Goal: Transaction & Acquisition: Purchase product/service

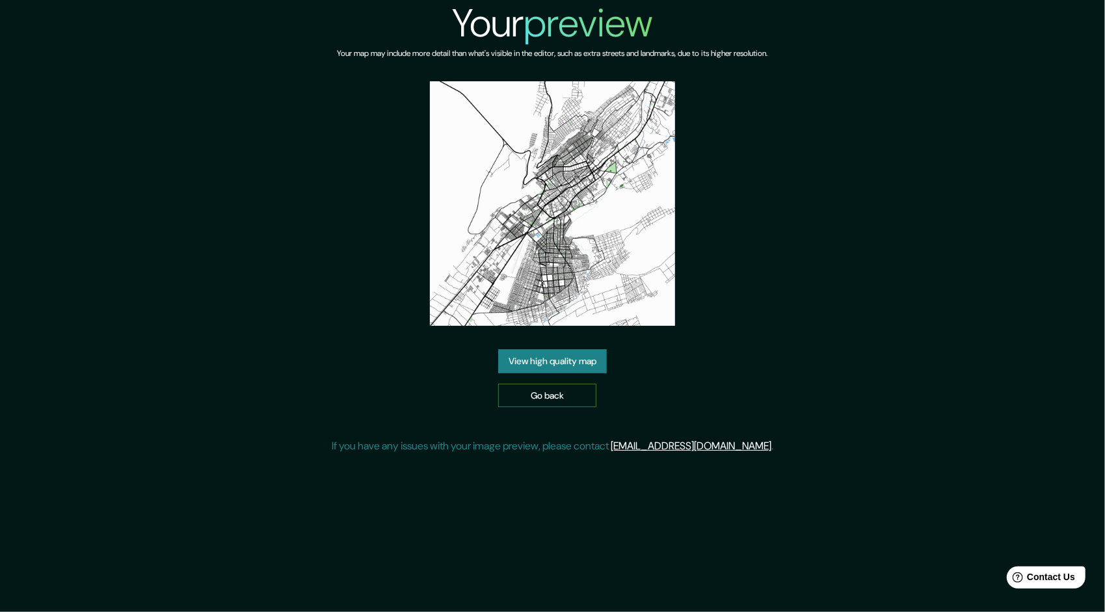
click at [568, 391] on link "Go back" at bounding box center [547, 396] width 98 height 24
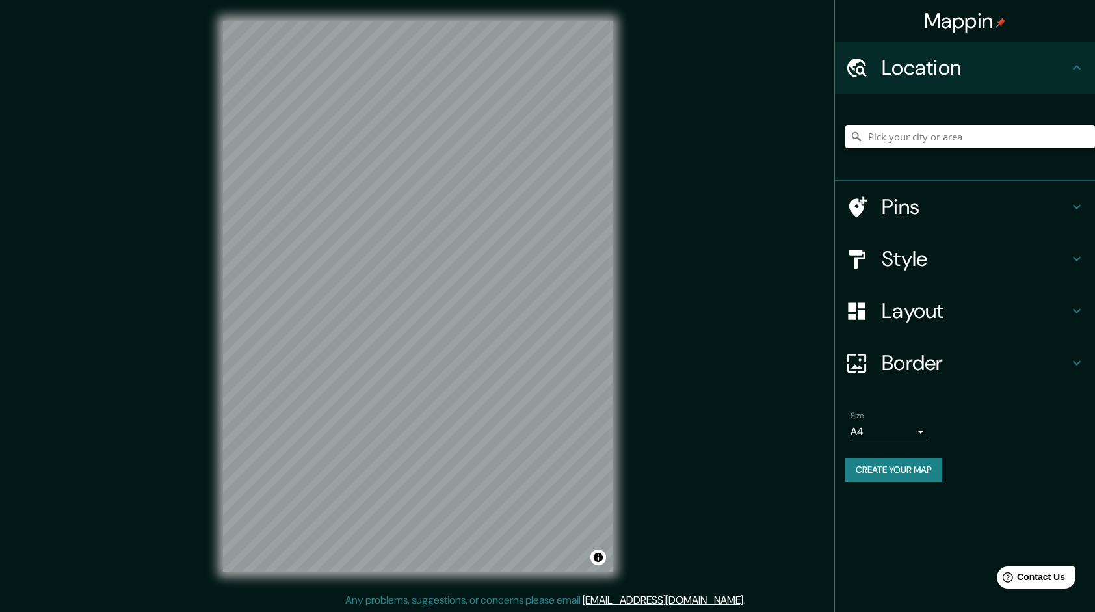
click at [910, 145] on input "Pick your city or area" at bounding box center [970, 136] width 250 height 23
type input "TACNA"
click at [926, 136] on input "TACNA" at bounding box center [970, 136] width 250 height 23
click at [926, 137] on input "TACNA" at bounding box center [970, 136] width 250 height 23
click at [921, 140] on input "Pick your city or area" at bounding box center [970, 136] width 250 height 23
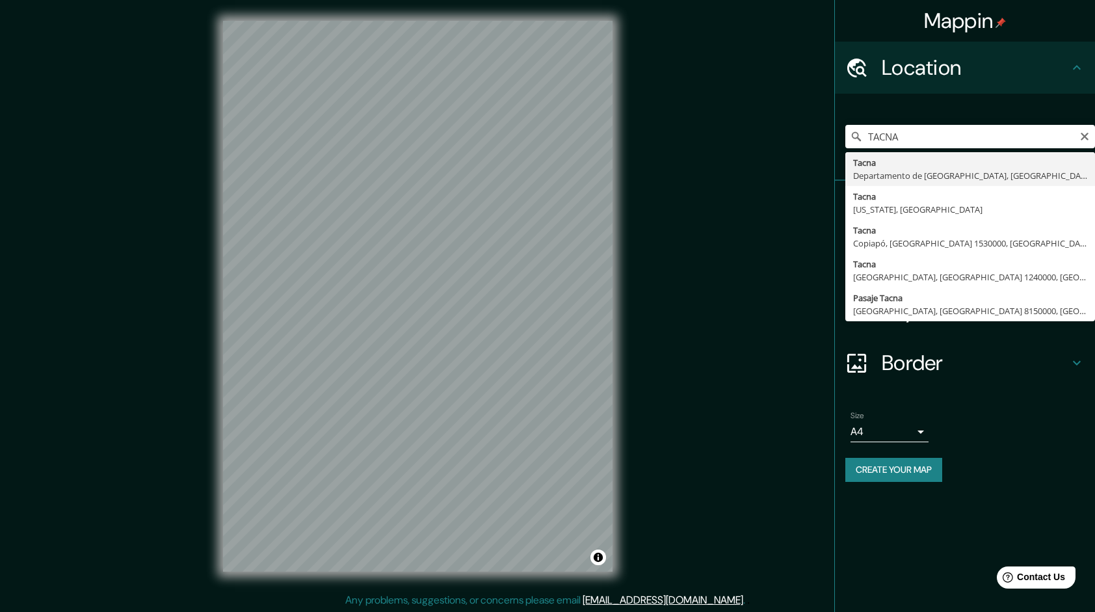
type input "[GEOGRAPHIC_DATA], [GEOGRAPHIC_DATA], [GEOGRAPHIC_DATA]"
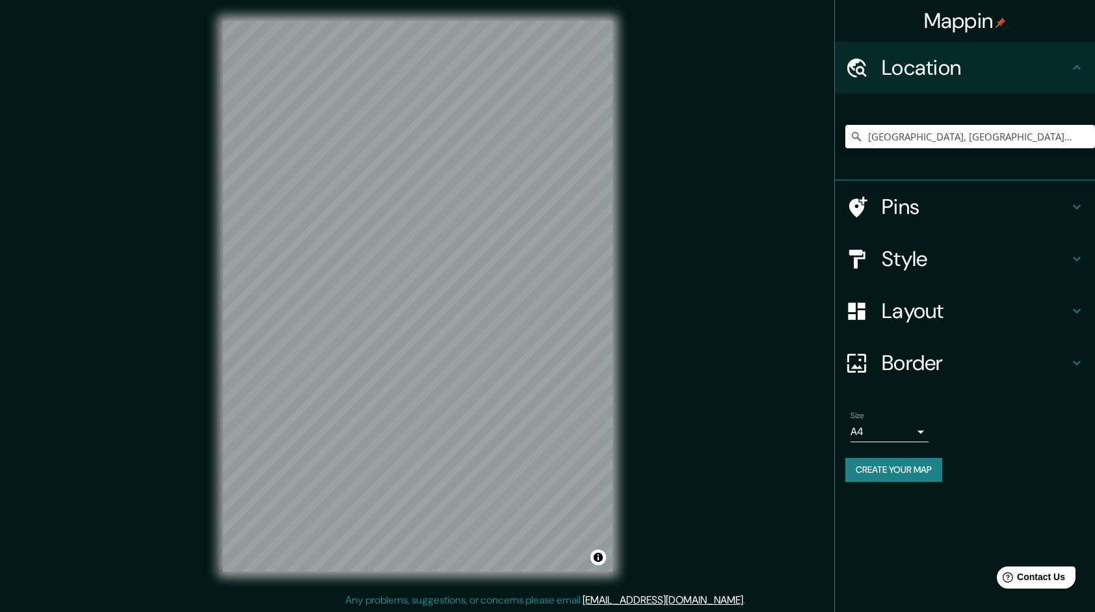
click at [969, 255] on h4 "Style" at bounding box center [975, 259] width 187 height 26
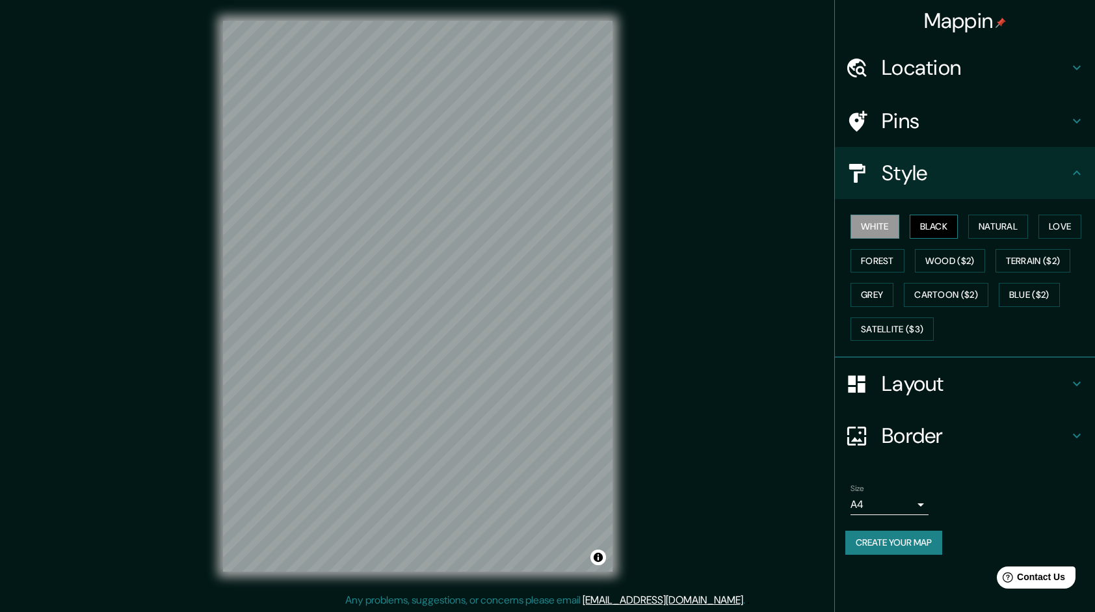
click at [922, 230] on button "Black" at bounding box center [934, 227] width 49 height 24
click at [988, 221] on button "Natural" at bounding box center [998, 227] width 60 height 24
click at [1057, 222] on button "Love" at bounding box center [1059, 227] width 43 height 24
click at [896, 255] on button "Forest" at bounding box center [878, 261] width 54 height 24
click at [922, 254] on button "Wood ($2)" at bounding box center [950, 261] width 70 height 24
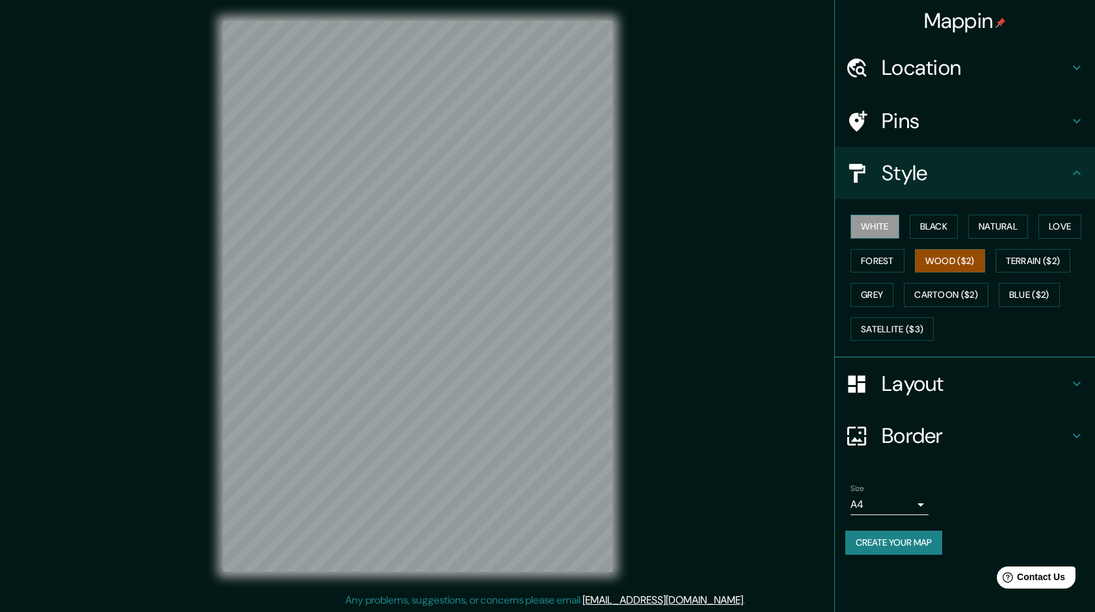
click at [893, 230] on button "White" at bounding box center [875, 227] width 49 height 24
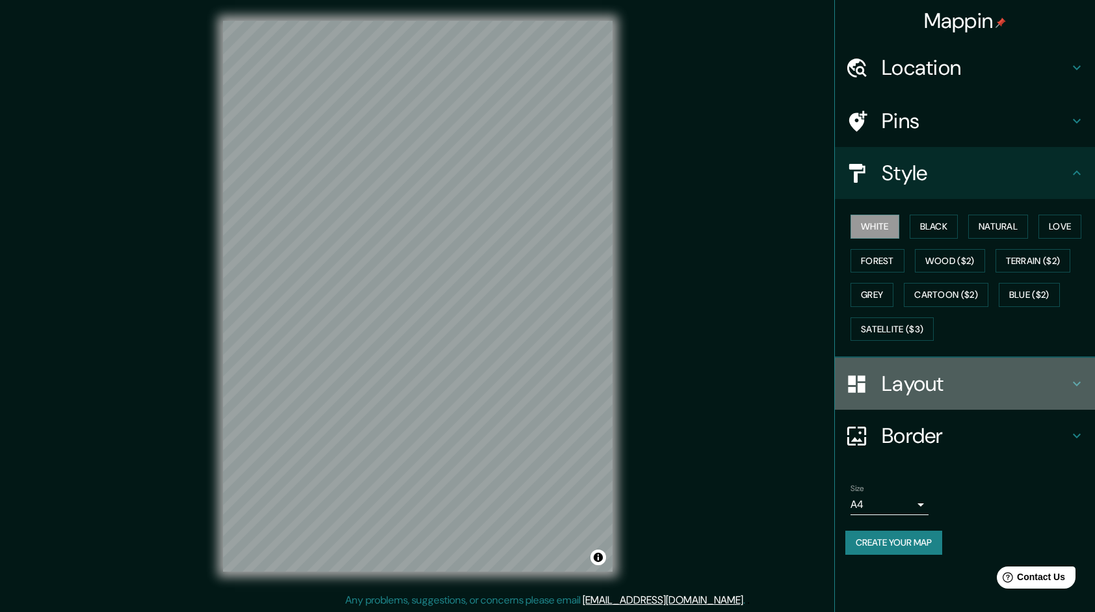
click at [942, 387] on h4 "Layout" at bounding box center [975, 384] width 187 height 26
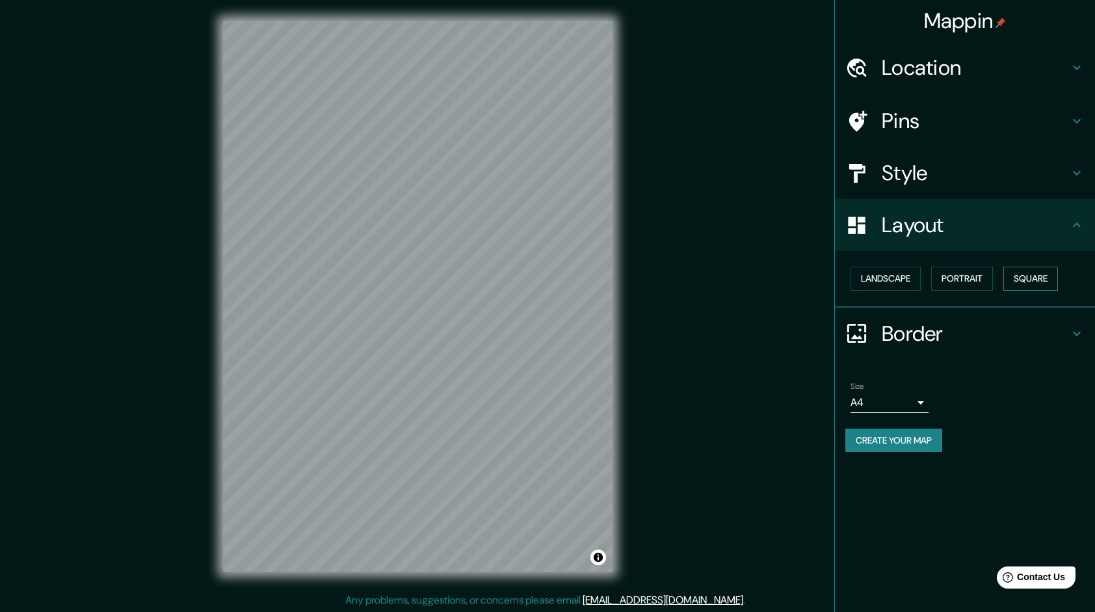
click at [1038, 277] on button "Square" at bounding box center [1030, 279] width 55 height 24
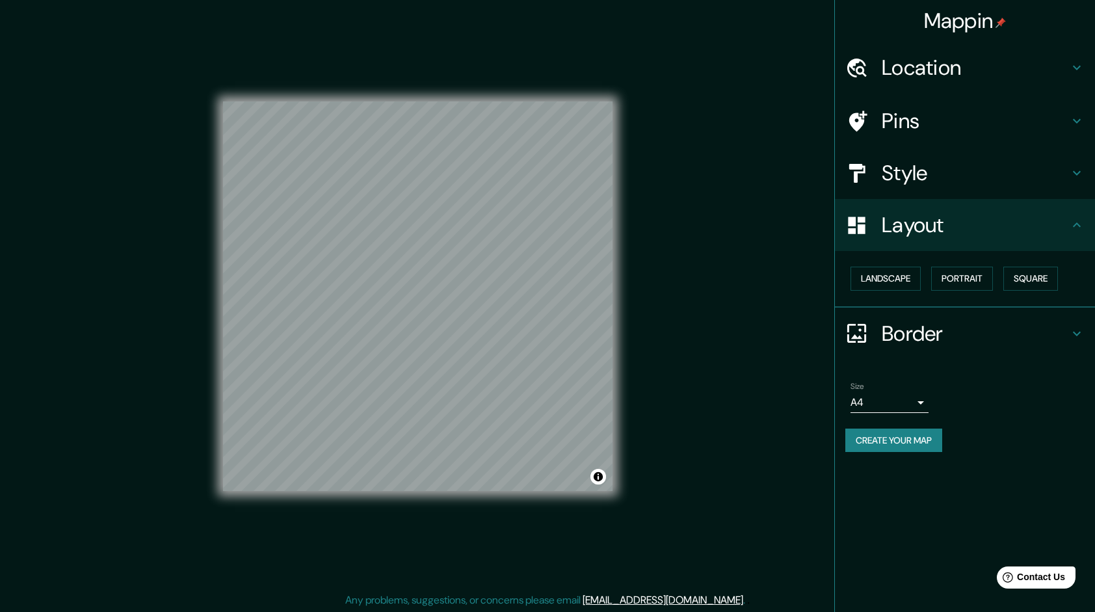
click at [890, 430] on button "Create your map" at bounding box center [893, 441] width 97 height 24
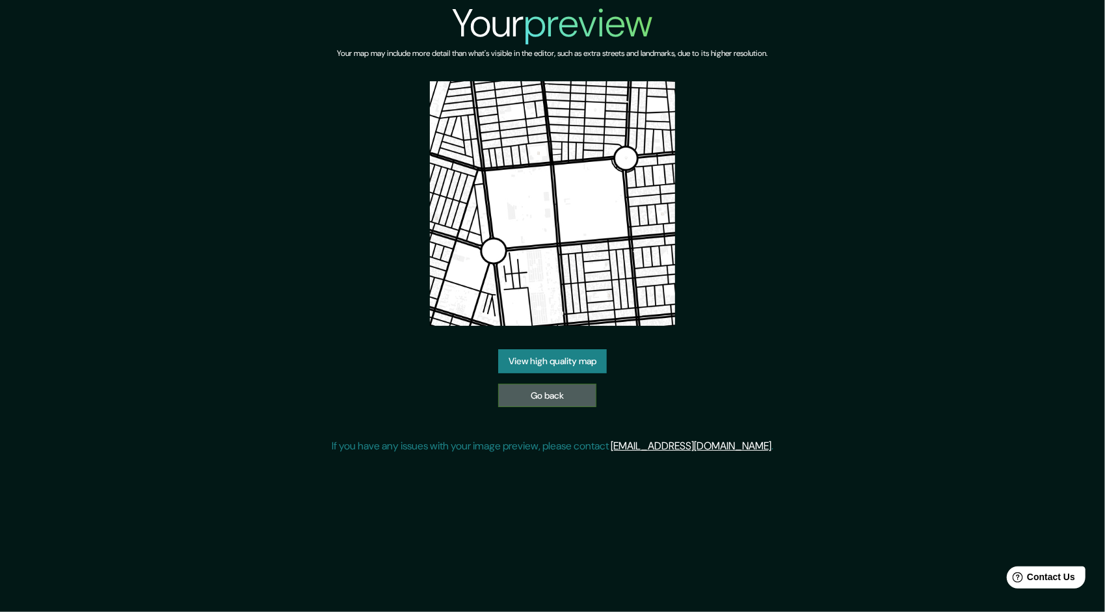
click at [577, 393] on link "Go back" at bounding box center [547, 396] width 98 height 24
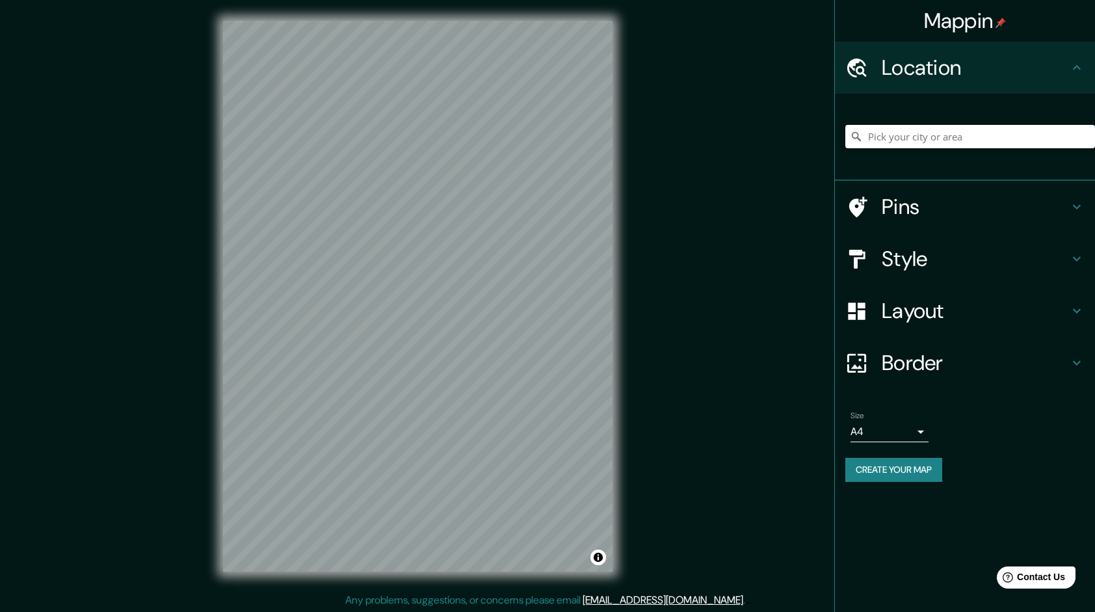
click at [893, 139] on input "Pick your city or area" at bounding box center [970, 136] width 250 height 23
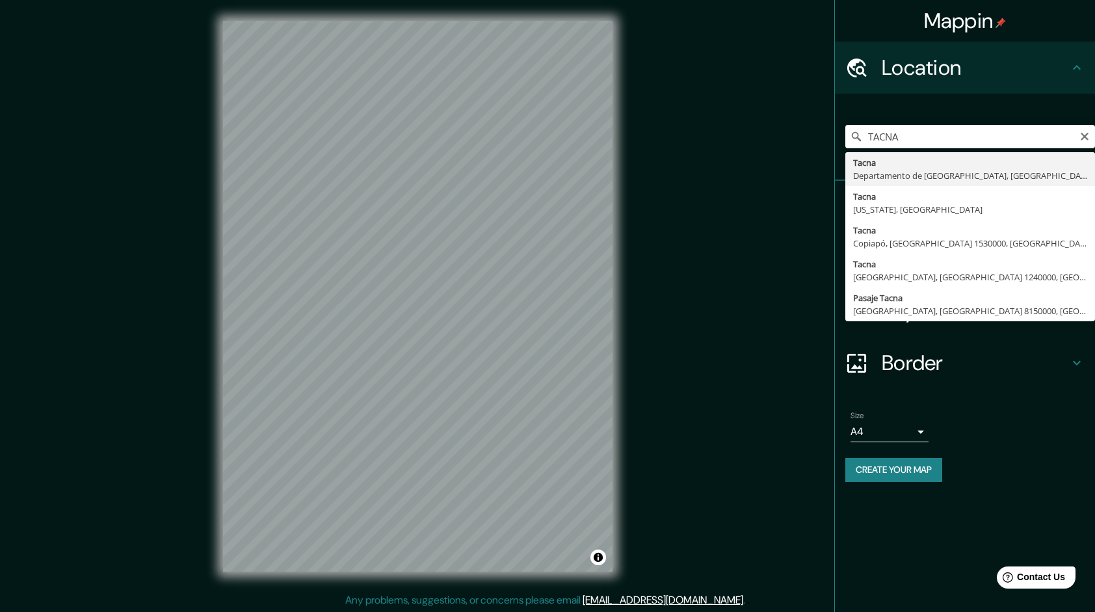
type input "Tacna, Departamento de Tacna, Perú"
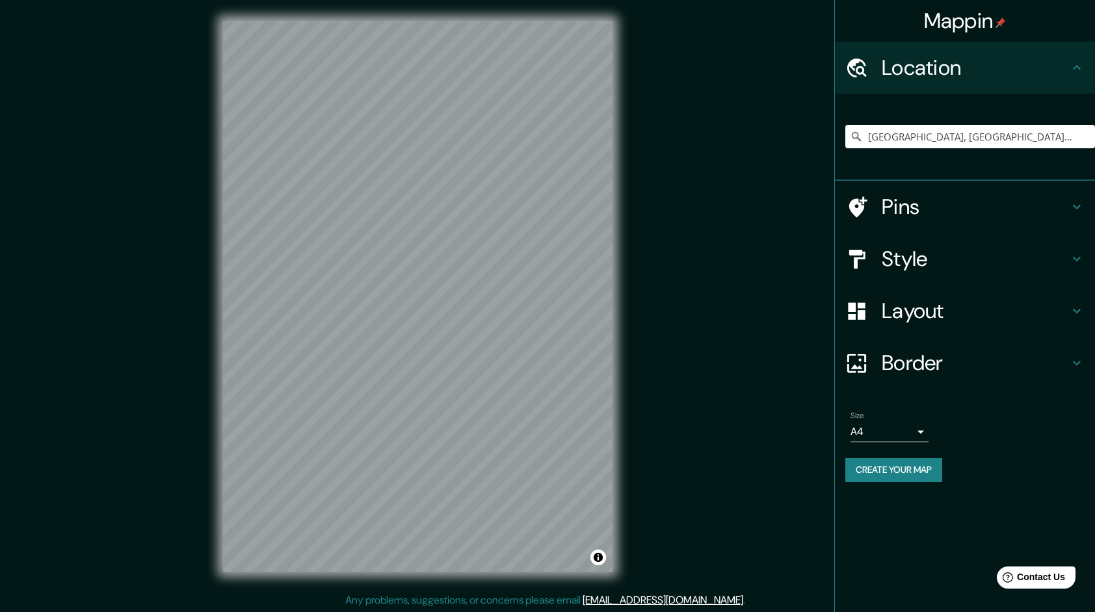
click at [968, 271] on h4 "Style" at bounding box center [975, 259] width 187 height 26
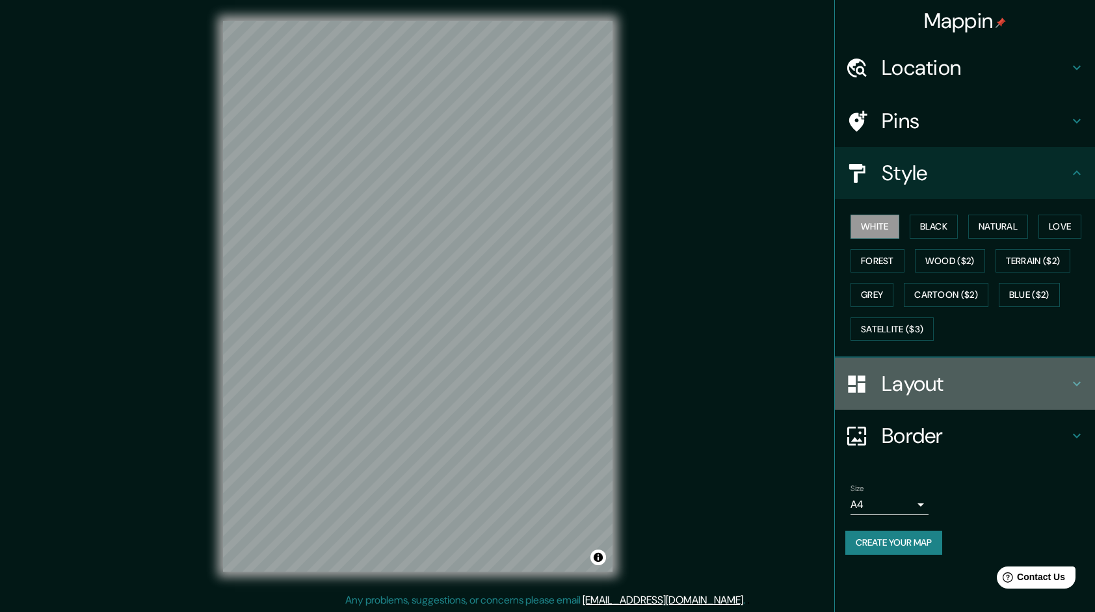
click at [961, 368] on div "Layout" at bounding box center [965, 384] width 260 height 52
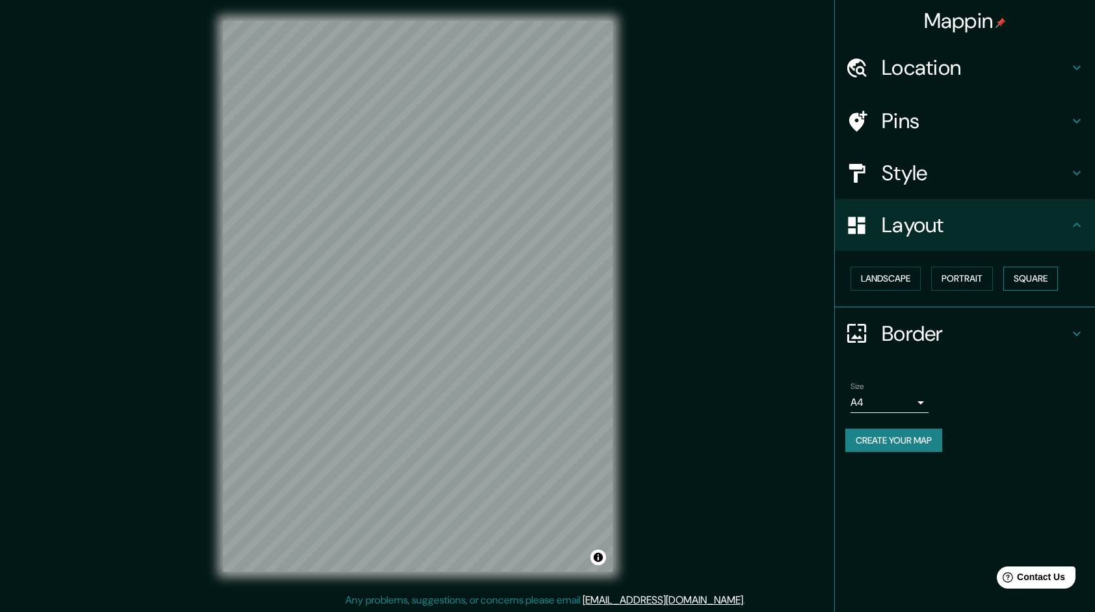
click at [1037, 280] on button "Square" at bounding box center [1030, 279] width 55 height 24
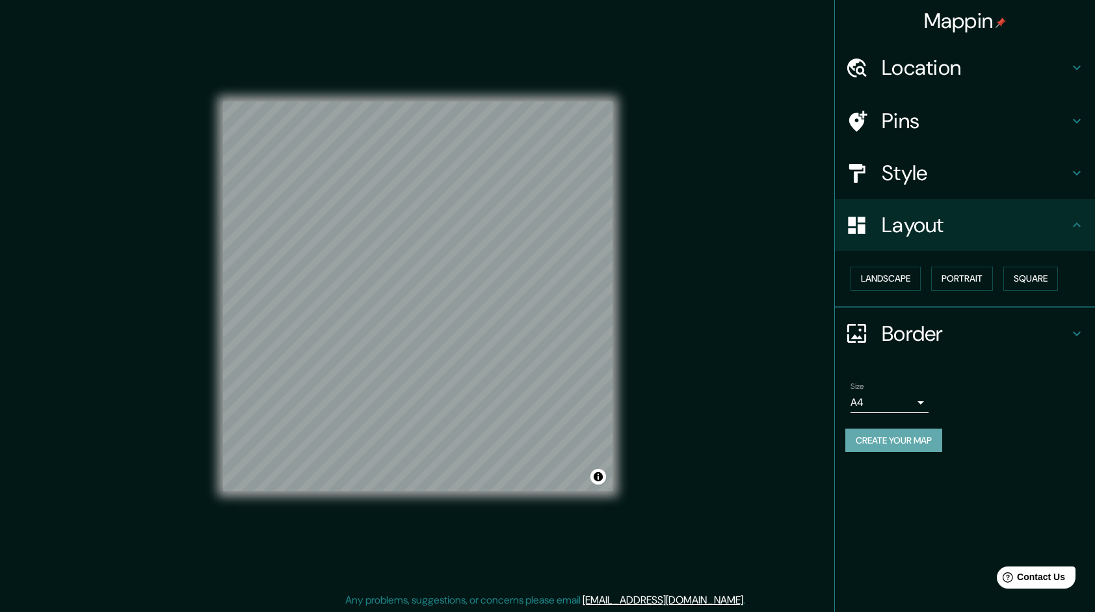
click at [883, 430] on button "Create your map" at bounding box center [893, 441] width 97 height 24
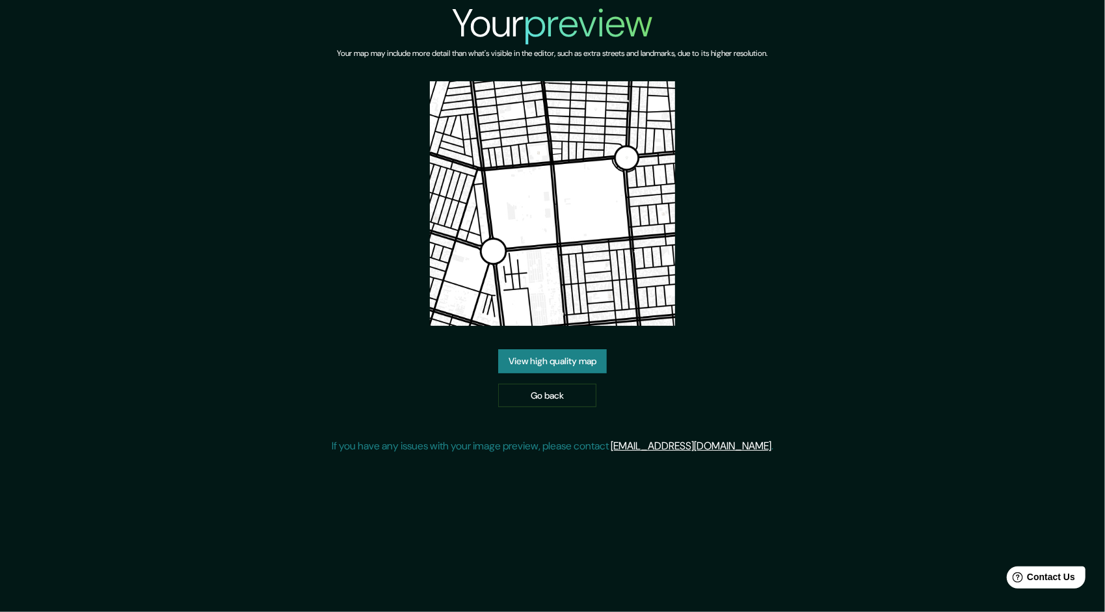
click at [558, 365] on link "View high quality map" at bounding box center [552, 361] width 109 height 24
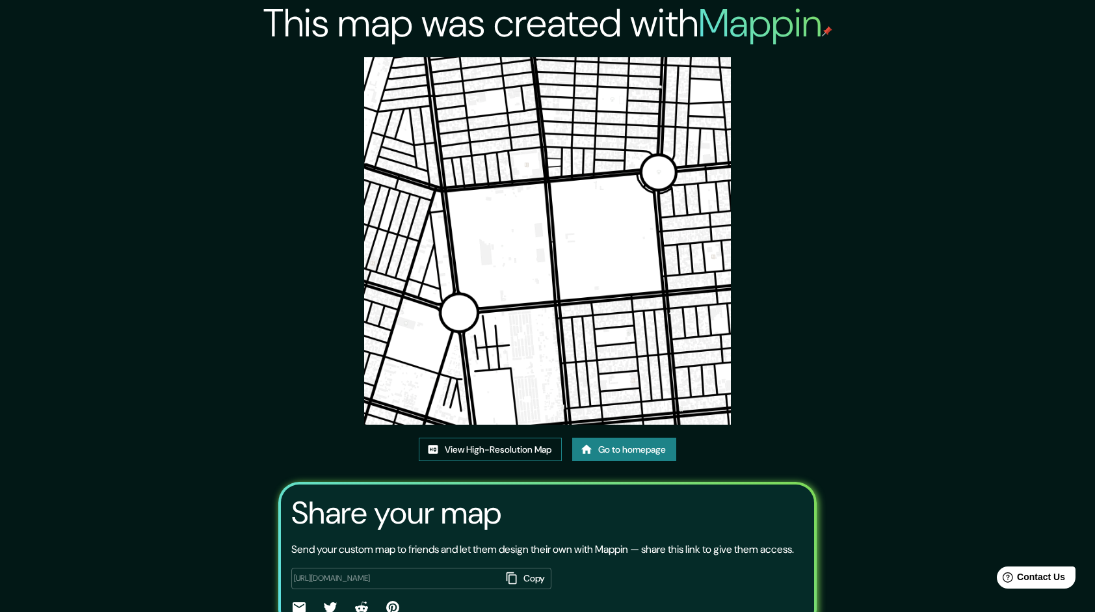
click at [523, 95] on img at bounding box center [547, 240] width 367 height 367
click at [507, 449] on link "View High-Resolution Map" at bounding box center [490, 450] width 143 height 24
